Goal: Task Accomplishment & Management: Complete application form

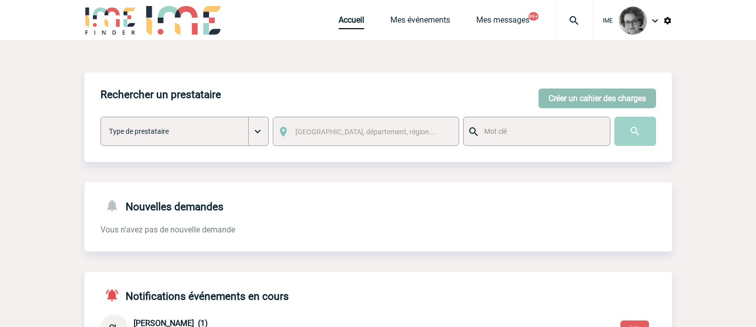
click at [601, 101] on button "Créer un cahier des charges" at bounding box center [598, 98] width 118 height 20
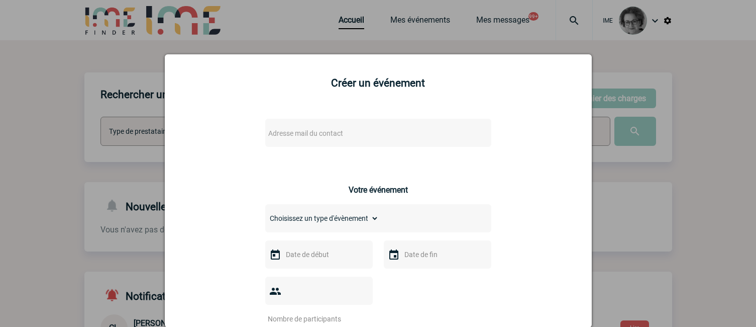
click at [389, 131] on span "Adresse mail du contact" at bounding box center [352, 133] width 176 height 14
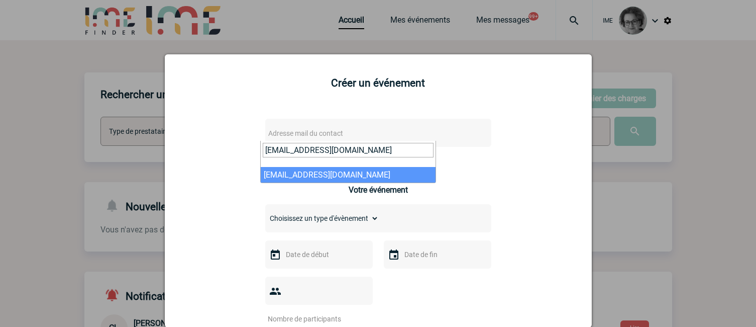
type input "[EMAIL_ADDRESS][DOMAIN_NAME]"
select select "132851"
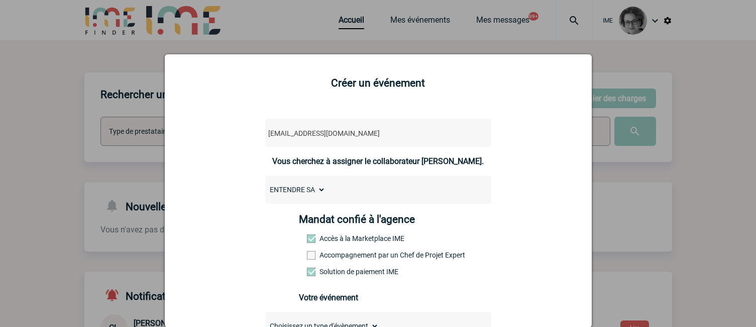
click at [351, 255] on label "Accompagnement par un Chef de Projet Expert" at bounding box center [329, 255] width 44 height 8
click at [0, 0] on input "Accompagnement par un Chef de Projet Expert" at bounding box center [0, 0] width 0 height 0
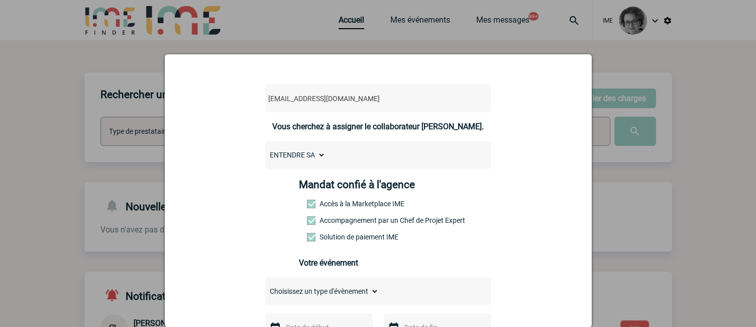
scroll to position [50, 0]
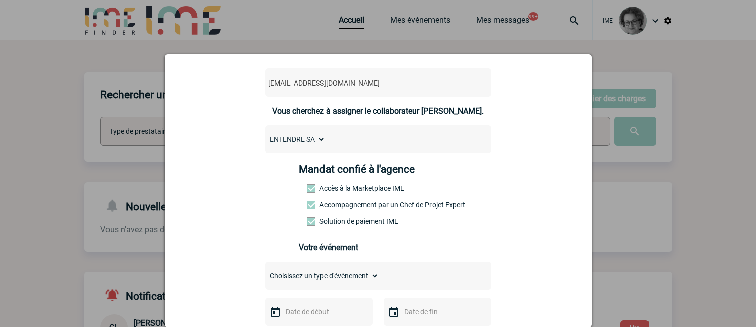
click at [334, 278] on select "Choisissez un type d'évènement Séminaire avec nuitée Séminaire sans nuitée Repa…" at bounding box center [322, 275] width 114 height 14
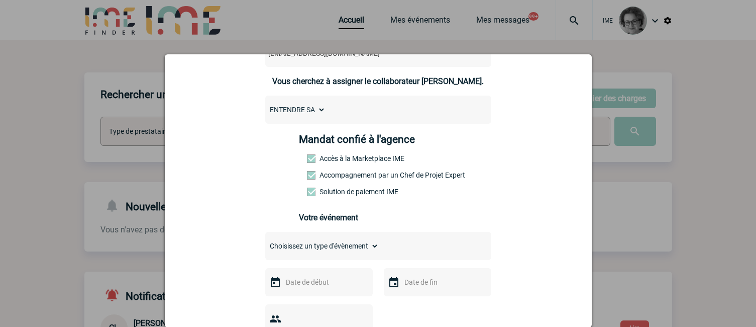
scroll to position [151, 0]
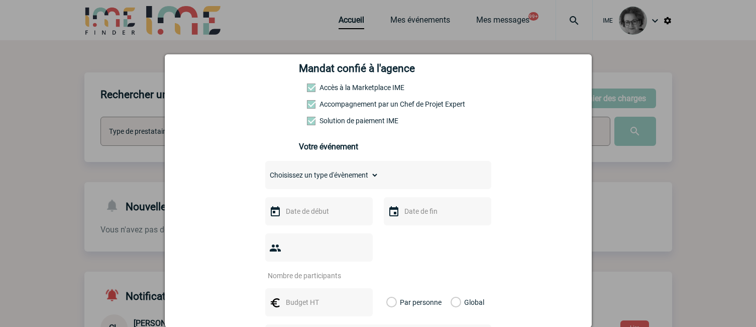
click at [341, 177] on select "Choisissez un type d'évènement Séminaire avec nuitée Séminaire sans nuitée Repa…" at bounding box center [322, 175] width 114 height 14
select select "3"
click at [265, 170] on select "Choisissez un type d'évènement Séminaire avec nuitée Séminaire sans nuitée Repa…" at bounding box center [322, 175] width 114 height 14
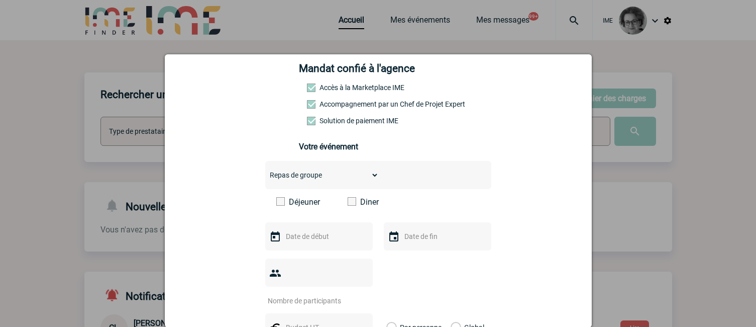
click at [348, 205] on span at bounding box center [352, 201] width 9 height 9
click at [0, 0] on input "Diner" at bounding box center [0, 0] width 0 height 0
click at [337, 243] on input "text" at bounding box center [317, 236] width 69 height 13
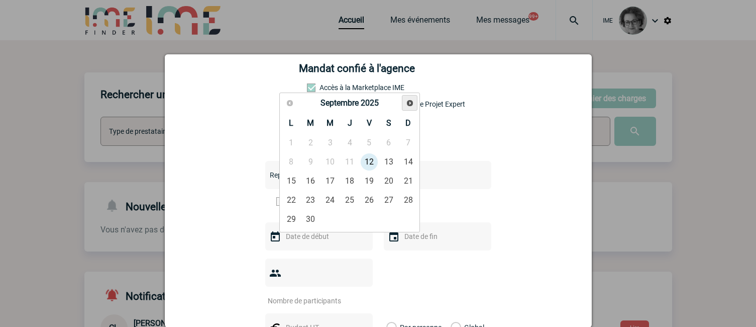
click at [407, 109] on link "Suivant" at bounding box center [410, 103] width 16 height 16
click at [407, 108] on link "Suivant" at bounding box center [410, 103] width 16 height 16
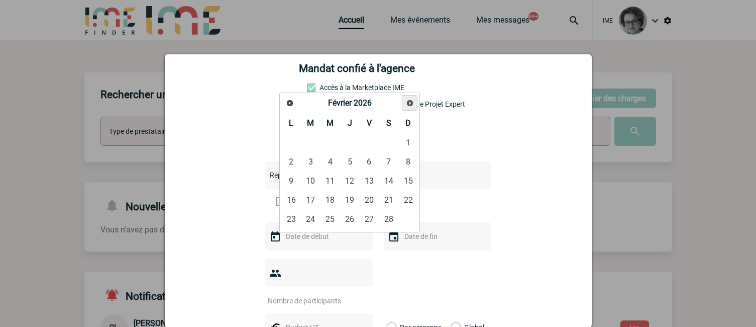
click at [407, 107] on link "Suivant" at bounding box center [410, 103] width 16 height 16
click at [406, 108] on link "Suivant" at bounding box center [410, 103] width 16 height 16
click at [406, 109] on link "Suivant" at bounding box center [410, 103] width 16 height 16
click at [408, 140] on link "7" at bounding box center [408, 143] width 19 height 18
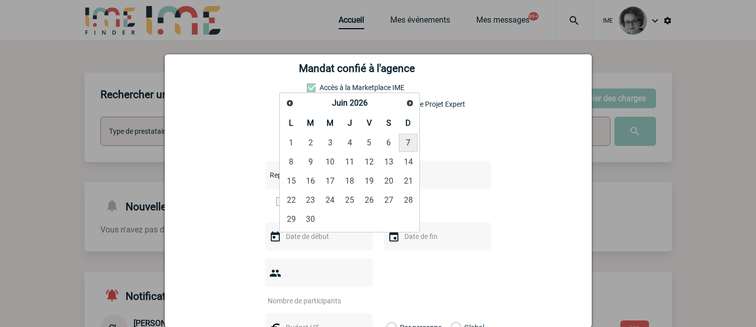
type input "[DATE]"
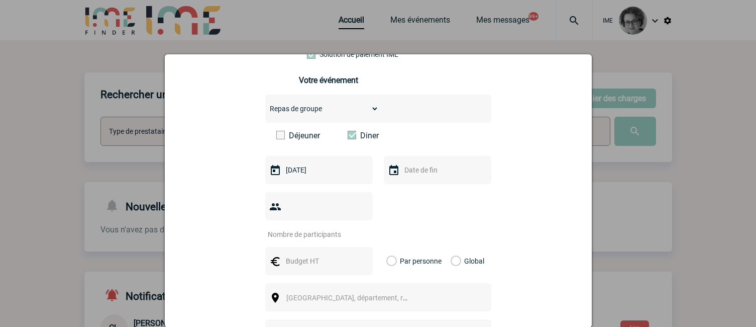
scroll to position [251, 0]
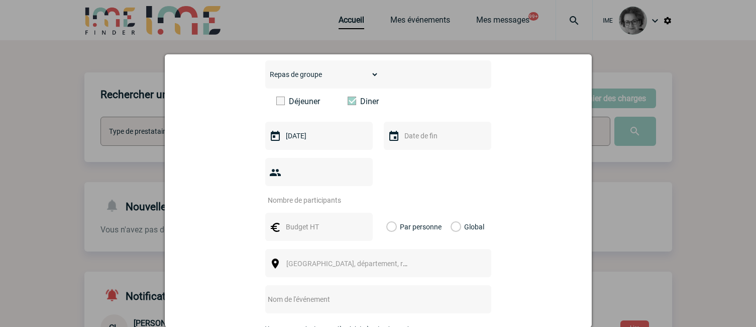
click at [346, 193] on input "number" at bounding box center [312, 199] width 94 height 13
type input "60"
click at [313, 220] on input "text" at bounding box center [317, 226] width 69 height 13
type input "4500"
click at [454, 213] on label "Global" at bounding box center [454, 227] width 7 height 28
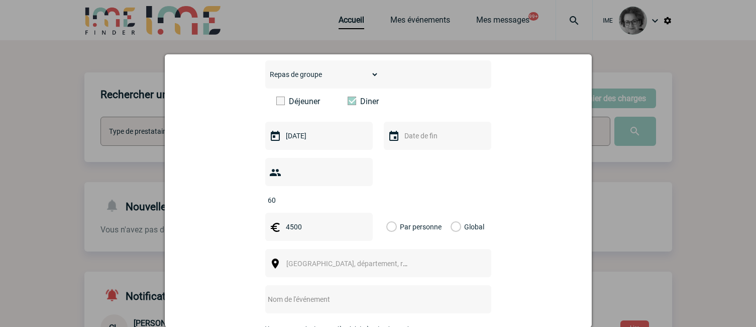
click at [0, 0] on input "Global" at bounding box center [0, 0] width 0 height 0
click at [437, 250] on div "[GEOGRAPHIC_DATA], département, région..." at bounding box center [378, 263] width 226 height 28
click at [405, 256] on span "[GEOGRAPHIC_DATA], département, région..." at bounding box center [351, 263] width 138 height 14
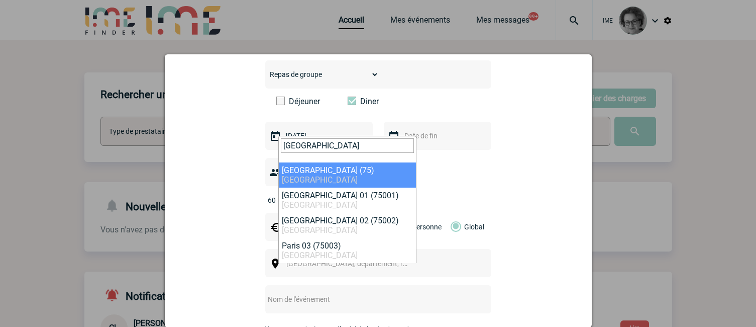
type input "[GEOGRAPHIC_DATA]"
select select "3"
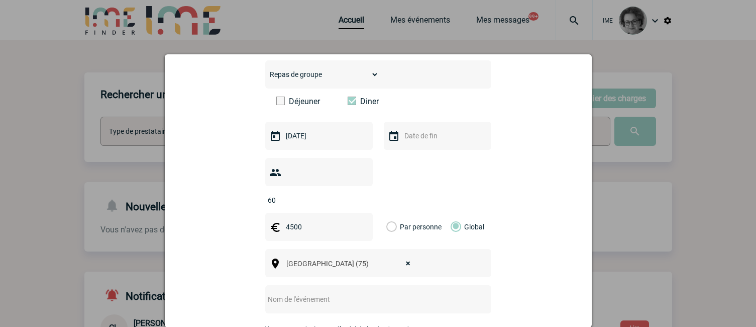
click at [285, 292] on input "text" at bounding box center [365, 298] width 200 height 13
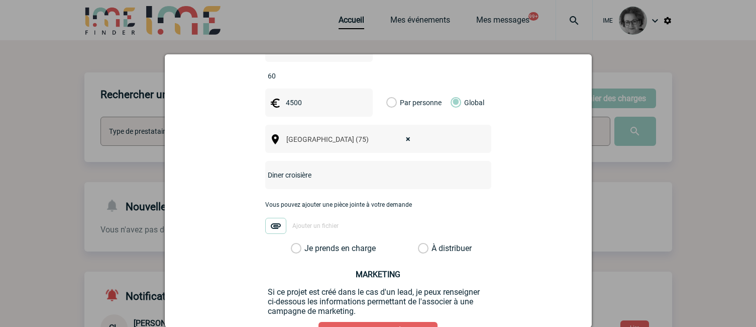
scroll to position [402, 0]
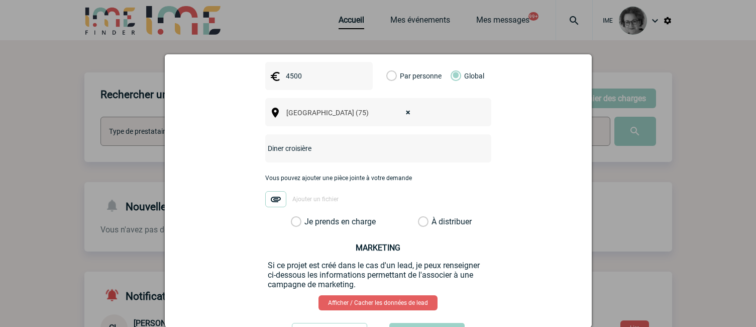
type input "Diner croisière"
click at [308, 217] on label "Je prends en charge" at bounding box center [299, 222] width 17 height 10
click at [0, 0] on input "Je prends en charge" at bounding box center [0, 0] width 0 height 0
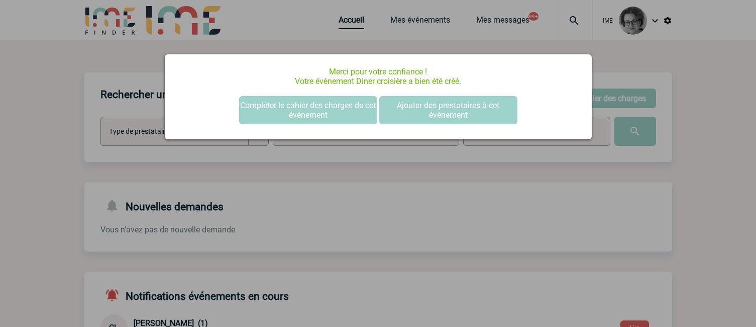
scroll to position [0, 0]
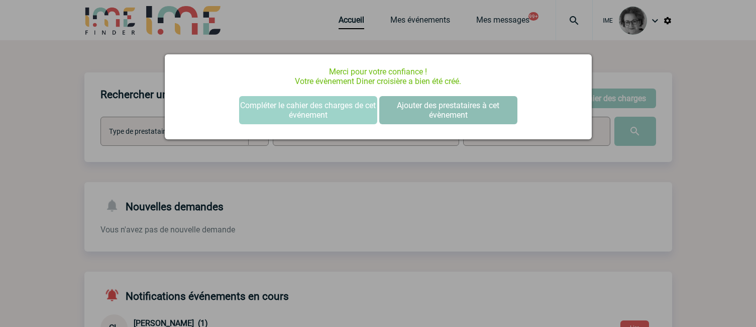
click at [455, 104] on button "Ajouter des prestataires à cet évènement" at bounding box center [448, 110] width 138 height 28
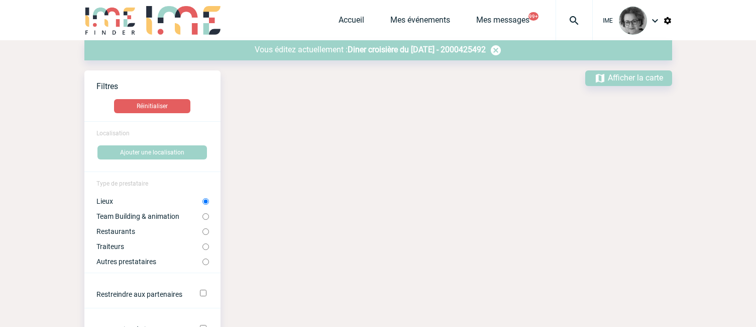
click at [410, 50] on span "Diner croisière du [DATE] - 2000425492" at bounding box center [417, 50] width 138 height 10
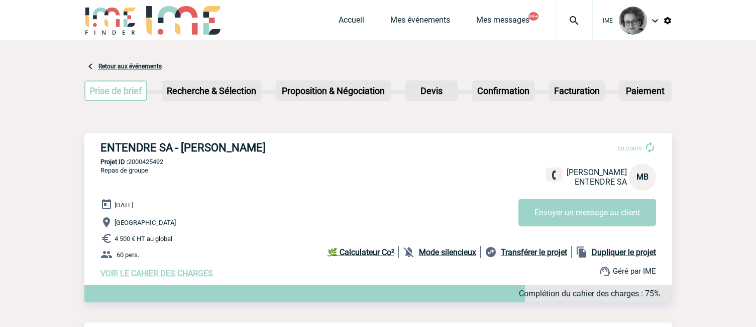
click at [367, 278] on div "VOIR LE CAHIER DES CHARGES Complétion du cahier des charges : 75%" at bounding box center [387, 273] width 572 height 10
drag, startPoint x: 98, startPoint y: 151, endPoint x: 286, endPoint y: 151, distance: 188.0
click at [286, 151] on div "ENTENDRE SA - Marjorie BOURIGAULT En cours Marjorie BOURIGAULT ENTENDRE SA MB E…" at bounding box center [378, 209] width 588 height 153
copy h3 "ENTENDRE SA - Marjorie BOURIGAULT"
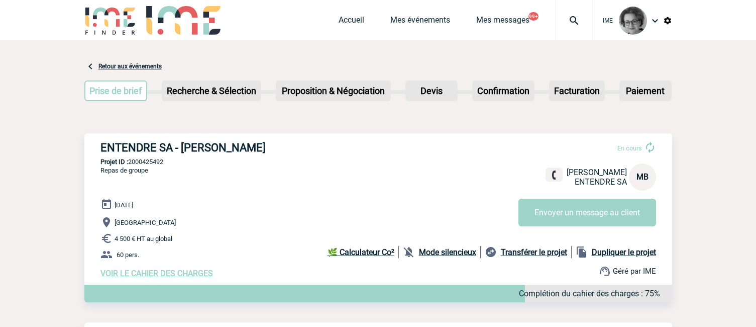
drag, startPoint x: 163, startPoint y: 163, endPoint x: 131, endPoint y: 164, distance: 32.2
click at [131, 164] on p "Projet ID : 2000425492" at bounding box center [378, 162] width 588 height 8
copy p "2000425492"
